Goal: Find specific page/section: Find specific page/section

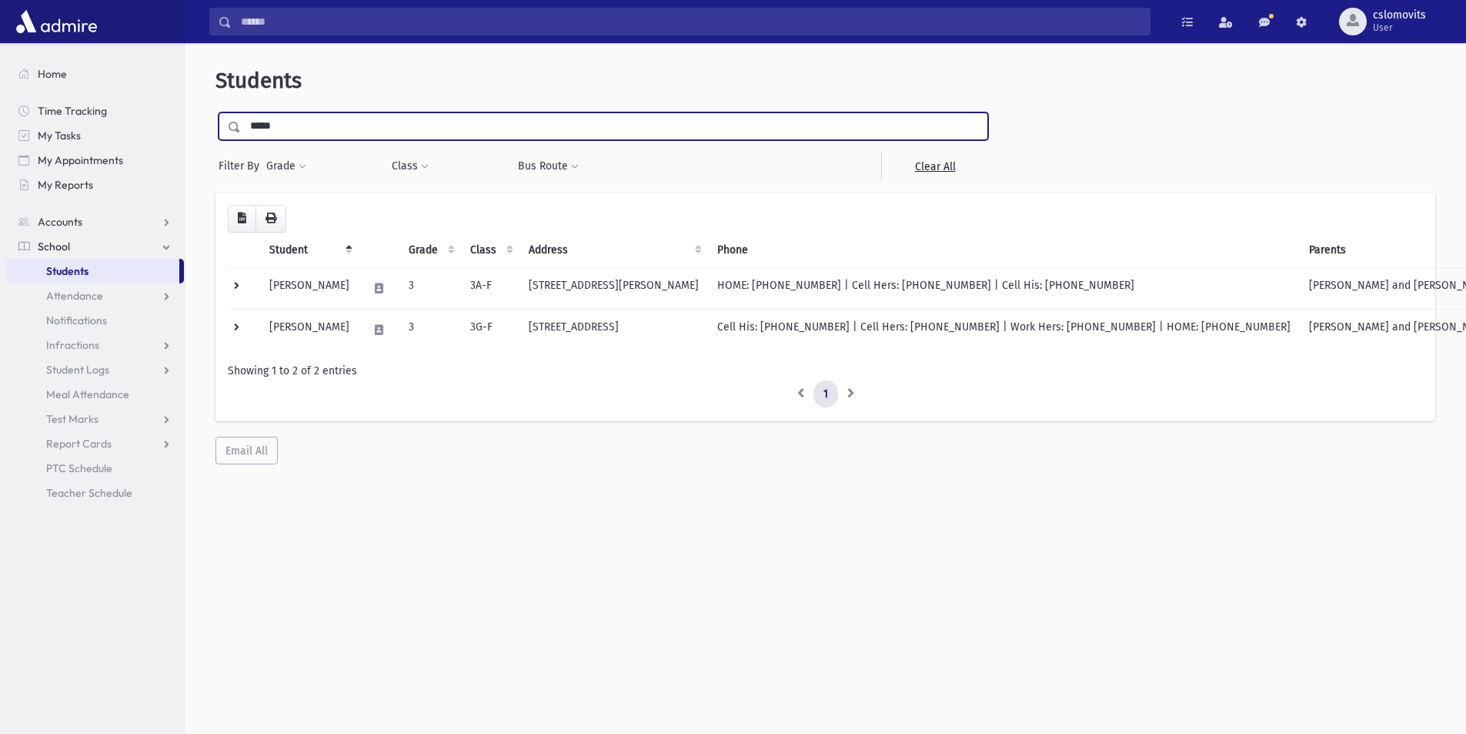
type input "*****"
click at [216, 112] on input "submit" at bounding box center [237, 122] width 43 height 21
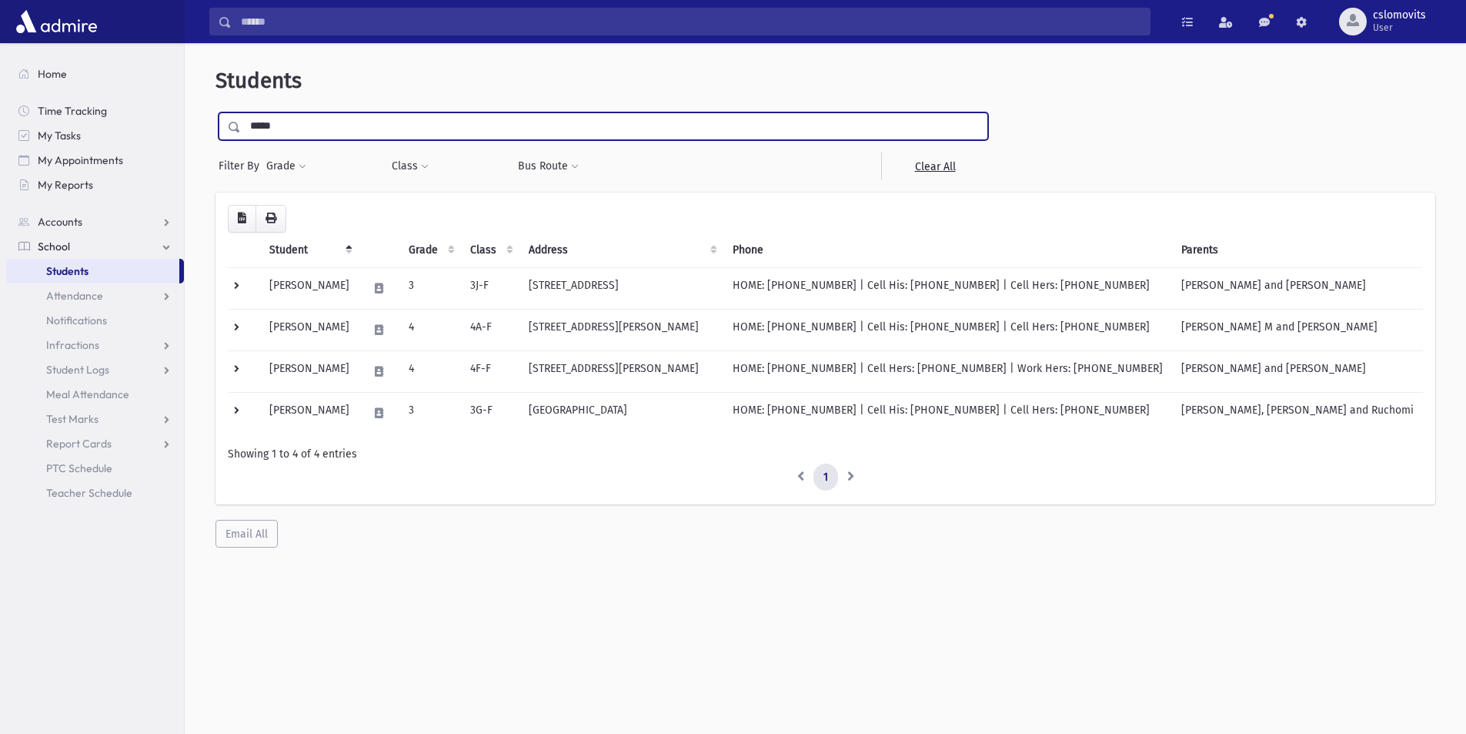
click at [303, 122] on input "*****" at bounding box center [614, 126] width 747 height 28
